Goal: Task Accomplishment & Management: Use online tool/utility

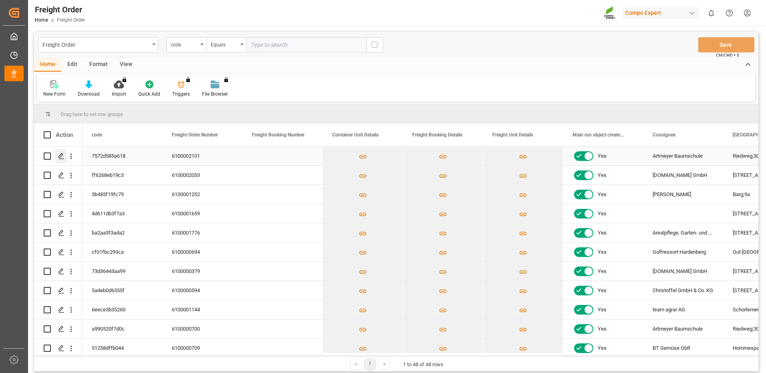
click at [62, 155] on icon "Press SPACE to select this row." at bounding box center [61, 156] width 6 height 6
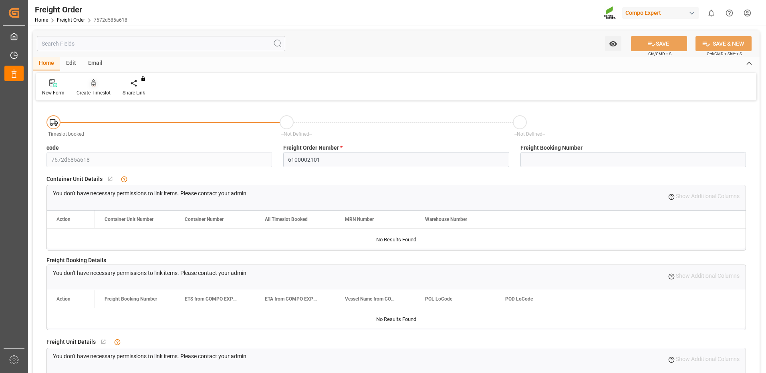
click at [91, 85] on icon at bounding box center [94, 82] width 6 height 7
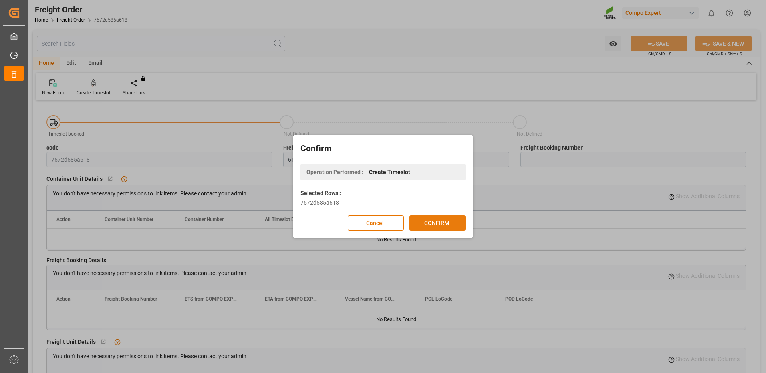
click at [425, 225] on button "CONFIRM" at bounding box center [437, 223] width 56 height 15
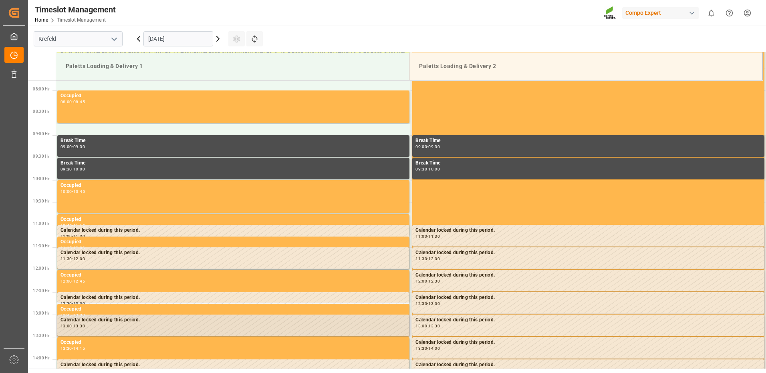
scroll to position [488, 0]
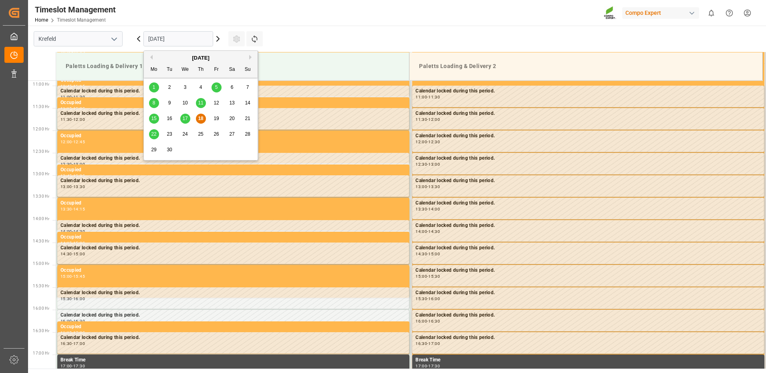
click at [194, 40] on input "18.09.2025" at bounding box center [178, 38] width 70 height 15
click at [218, 118] on span "19" at bounding box center [216, 119] width 5 height 6
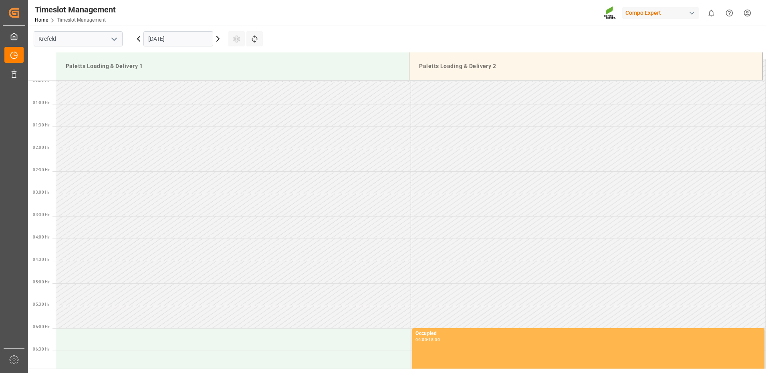
scroll to position [80, 0]
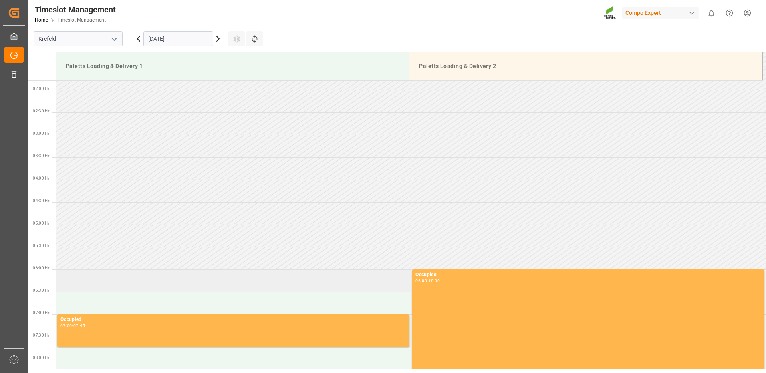
click at [81, 282] on td at bounding box center [233, 281] width 355 height 22
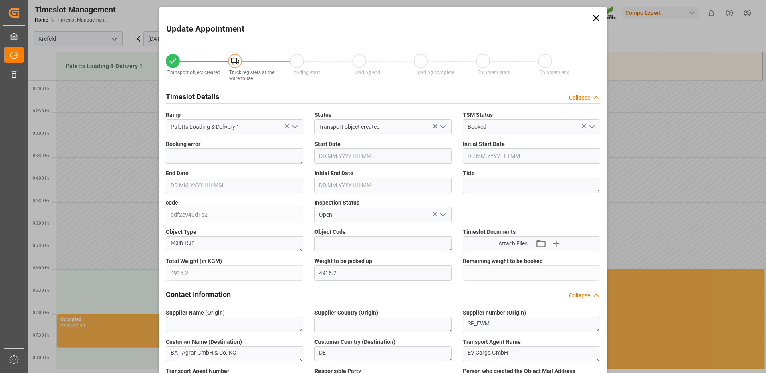
type input "4915.2"
type input "0"
type input "19.09.2025 06:00"
type input "19.09.2025 06:30"
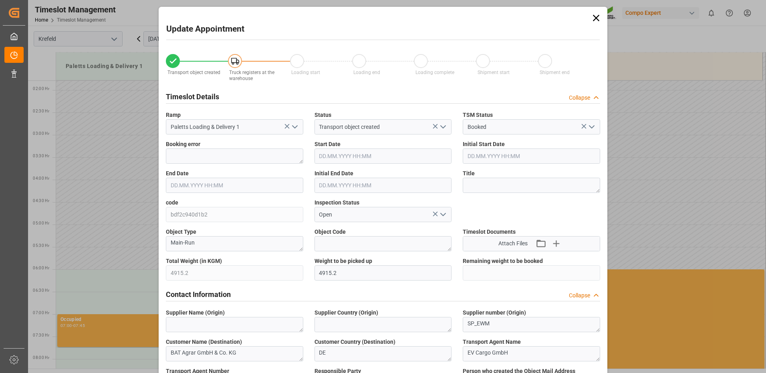
type input "18.09.2025 11:02"
type input "18.09.2025 09:31"
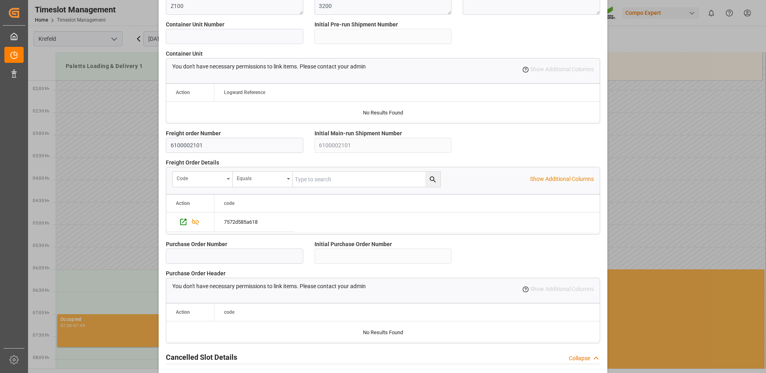
scroll to position [681, 0]
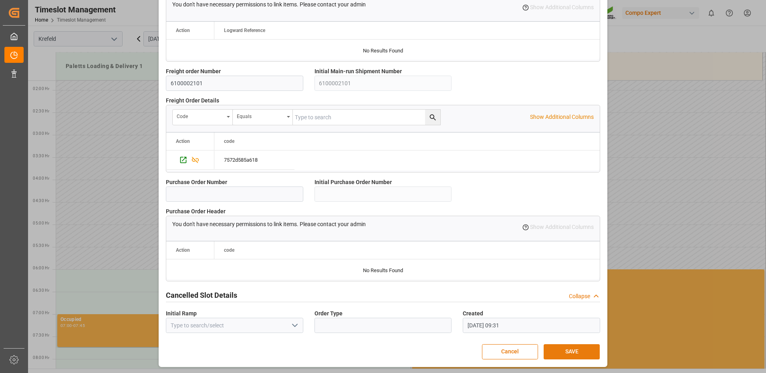
click at [584, 351] on button "SAVE" at bounding box center [572, 352] width 56 height 15
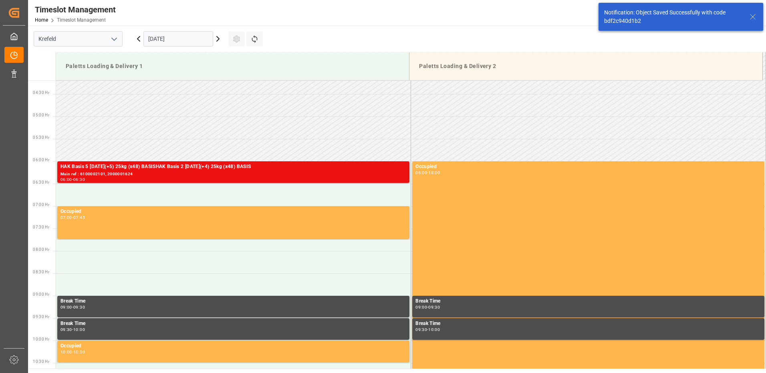
scroll to position [191, 0]
